Goal: Task Accomplishment & Management: Use online tool/utility

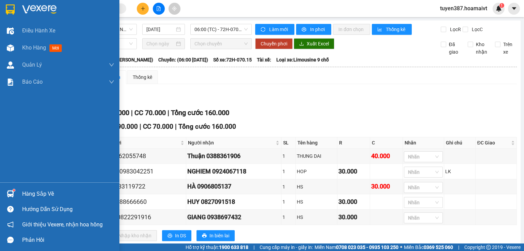
click at [10, 194] on img at bounding box center [10, 193] width 7 height 7
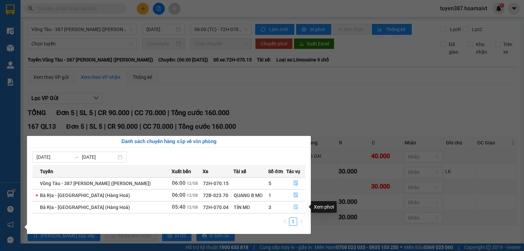
click at [297, 206] on icon "file-done" at bounding box center [295, 206] width 5 height 5
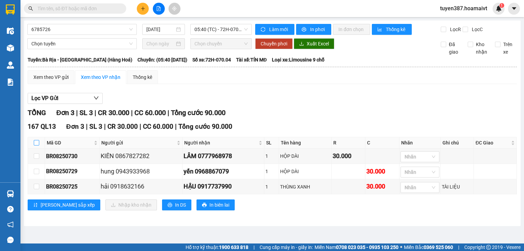
click at [35, 144] on input "checkbox" at bounding box center [36, 142] width 5 height 5
checkbox input "true"
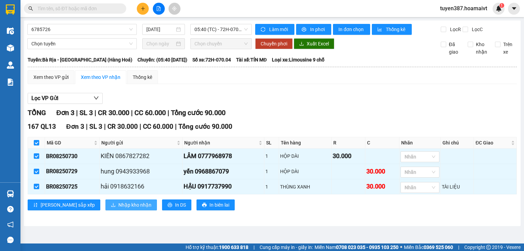
click at [118, 208] on span "Nhập kho nhận" at bounding box center [134, 205] width 33 height 8
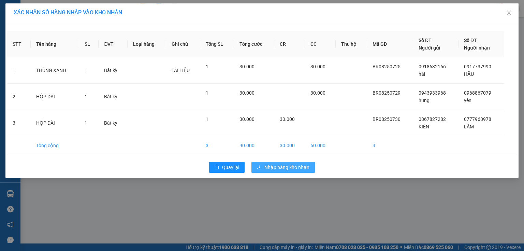
click at [299, 165] on span "Nhập hàng kho nhận" at bounding box center [286, 167] width 45 height 8
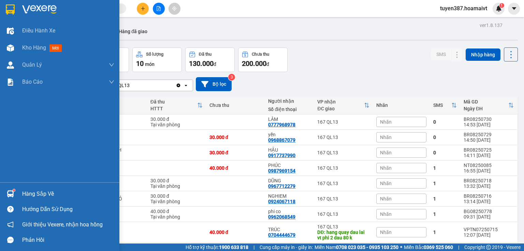
click at [13, 197] on img at bounding box center [10, 193] width 7 height 7
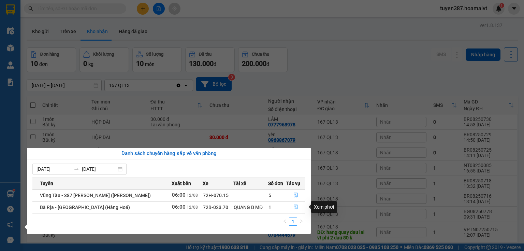
click at [297, 206] on icon "file-done" at bounding box center [295, 206] width 5 height 5
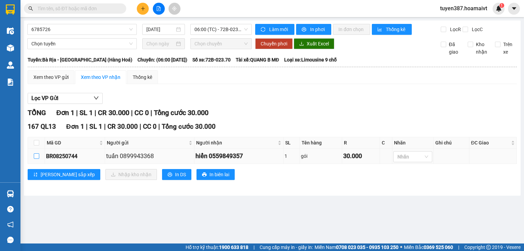
click at [36, 154] on input "checkbox" at bounding box center [36, 155] width 5 height 5
checkbox input "true"
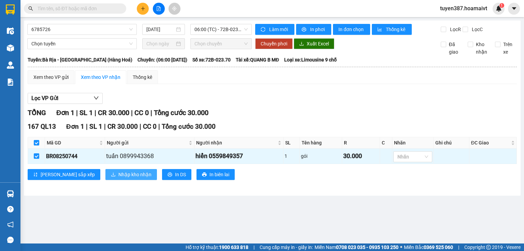
click at [118, 176] on span "Nhập kho nhận" at bounding box center [134, 175] width 33 height 8
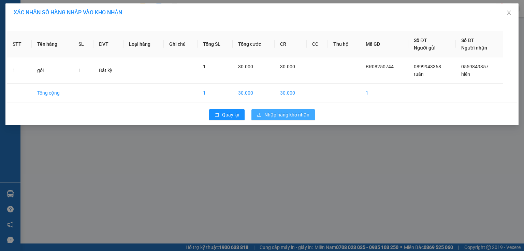
click at [284, 112] on span "Nhập hàng kho nhận" at bounding box center [286, 115] width 45 height 8
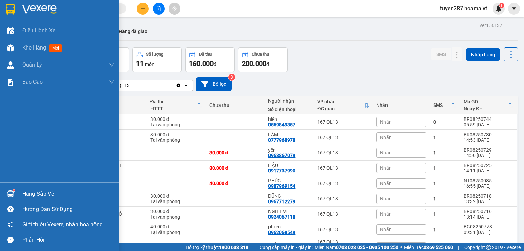
click at [9, 191] on img at bounding box center [10, 193] width 7 height 7
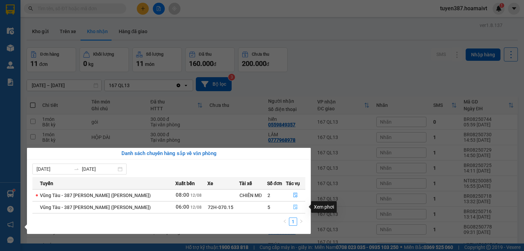
click at [293, 206] on icon "file-done" at bounding box center [295, 206] width 5 height 5
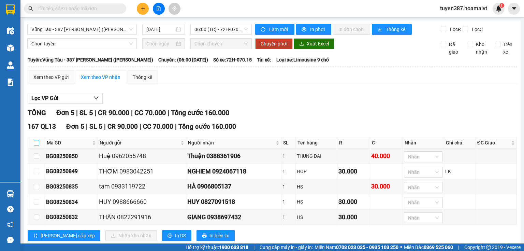
click at [35, 145] on input "checkbox" at bounding box center [36, 142] width 5 height 5
checkbox input "true"
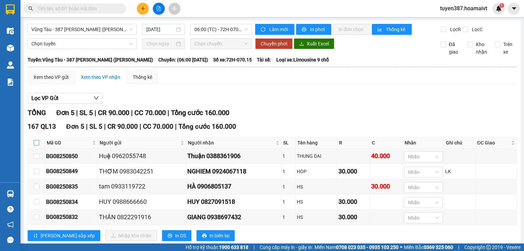
checkbox input "true"
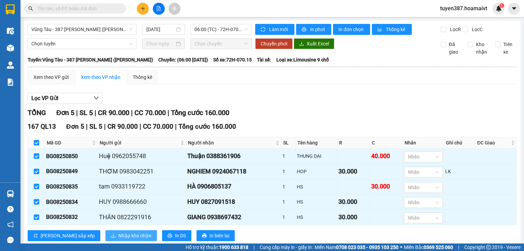
click at [118, 239] on span "Nhập kho nhận" at bounding box center [134, 236] width 33 height 8
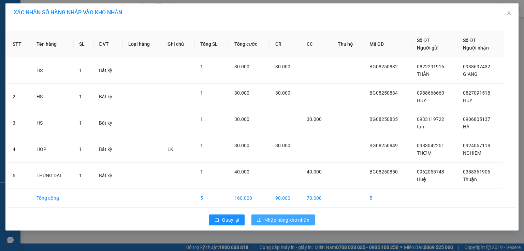
click at [283, 221] on span "Nhập hàng kho nhận" at bounding box center [286, 220] width 45 height 8
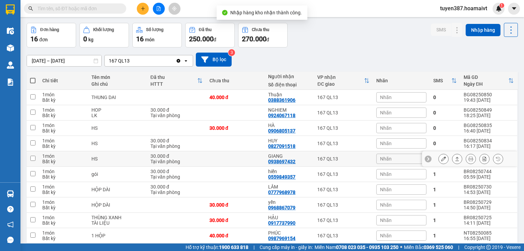
scroll to position [55, 0]
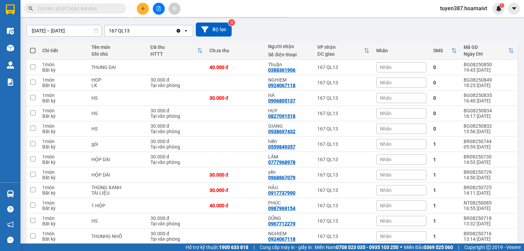
click at [78, 8] on input "text" at bounding box center [78, 9] width 80 height 8
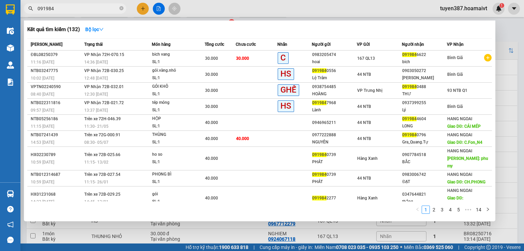
type input "0919846"
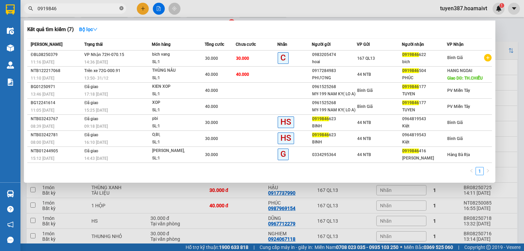
click at [122, 8] on icon "close-circle" at bounding box center [121, 8] width 4 height 4
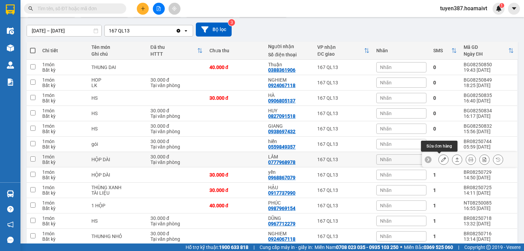
click at [441, 158] on icon at bounding box center [443, 159] width 5 height 5
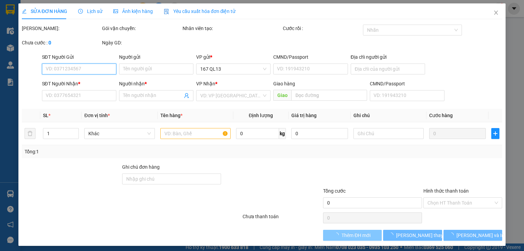
type input "0867827282"
type input "KIÊN"
type input "038078005319"
type input "0777968978"
type input "LÂM"
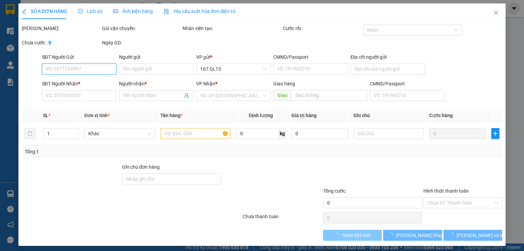
type input "30.000"
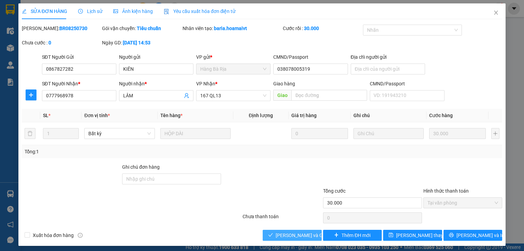
click at [288, 233] on span "[PERSON_NAME] và Giao hàng" at bounding box center [308, 235] width 65 height 8
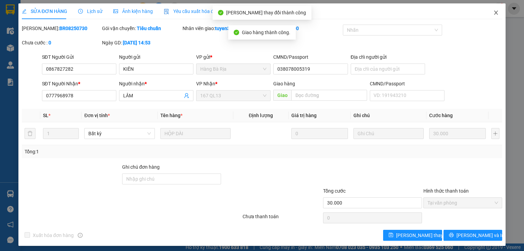
click at [494, 11] on icon "close" at bounding box center [495, 12] width 5 height 5
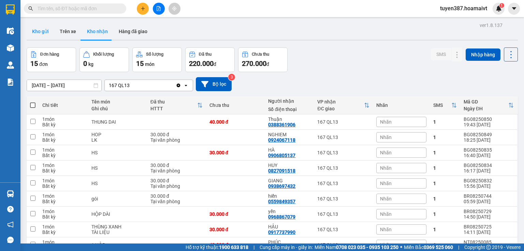
click at [42, 26] on button "Kho gửi" at bounding box center [41, 31] width 28 height 16
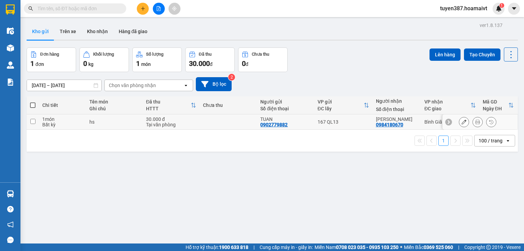
click at [353, 123] on div "167 QL13" at bounding box center [343, 121] width 51 height 5
checkbox input "true"
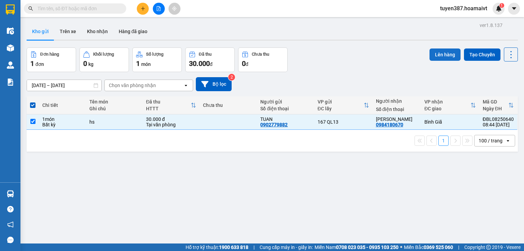
click at [442, 53] on button "Lên hàng" at bounding box center [444, 54] width 31 height 12
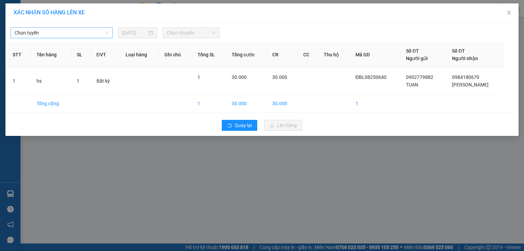
click at [82, 32] on span "Chọn tuyến" at bounding box center [62, 33] width 94 height 10
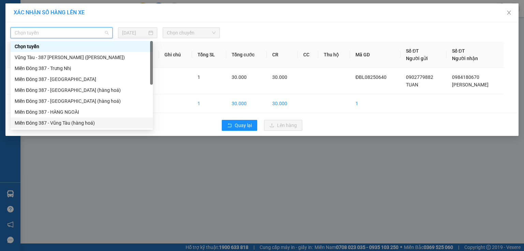
click at [74, 123] on div "Miền Đông 387 - Vũng Tàu (hàng hoá)" at bounding box center [82, 123] width 134 height 8
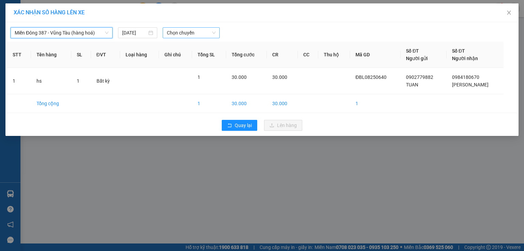
click at [198, 30] on span "Chọn chuyến" at bounding box center [191, 33] width 49 height 10
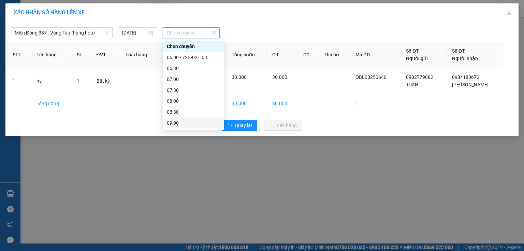
click at [173, 123] on div "09:00" at bounding box center [193, 123] width 53 height 8
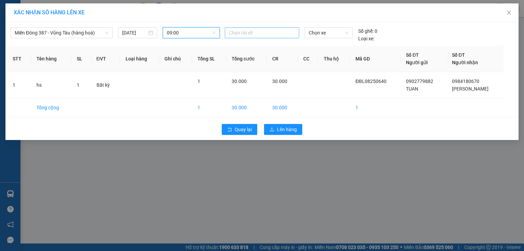
click at [263, 30] on div at bounding box center [261, 33] width 71 height 8
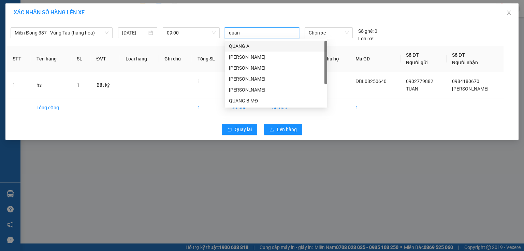
type input "quang"
click at [249, 102] on div "QUANG B MĐ" at bounding box center [276, 101] width 94 height 8
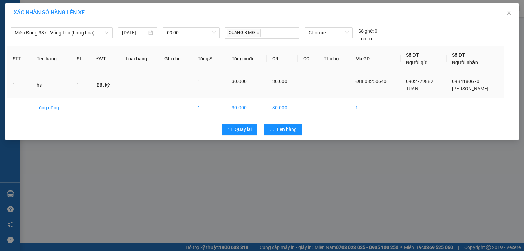
drag, startPoint x: 348, startPoint y: 91, endPoint x: 338, endPoint y: 50, distance: 42.4
click at [348, 90] on td at bounding box center [334, 85] width 32 height 26
click at [339, 35] on span "Chọn xe" at bounding box center [329, 33] width 40 height 10
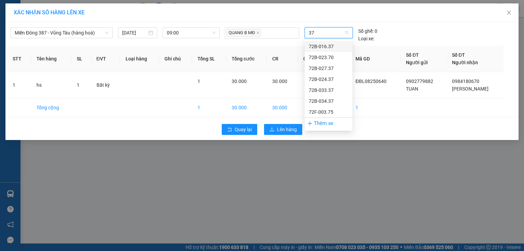
type input "370"
click at [332, 47] on div "72B-023.70" at bounding box center [329, 47] width 40 height 8
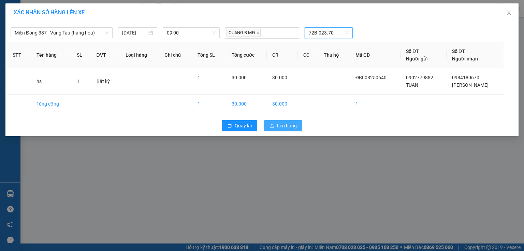
click at [295, 124] on span "Lên hàng" at bounding box center [287, 126] width 20 height 8
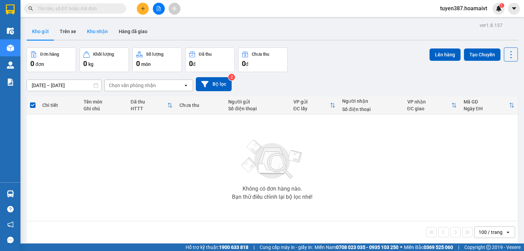
click at [92, 30] on button "Kho nhận" at bounding box center [98, 31] width 32 height 16
